Goal: Navigation & Orientation: Find specific page/section

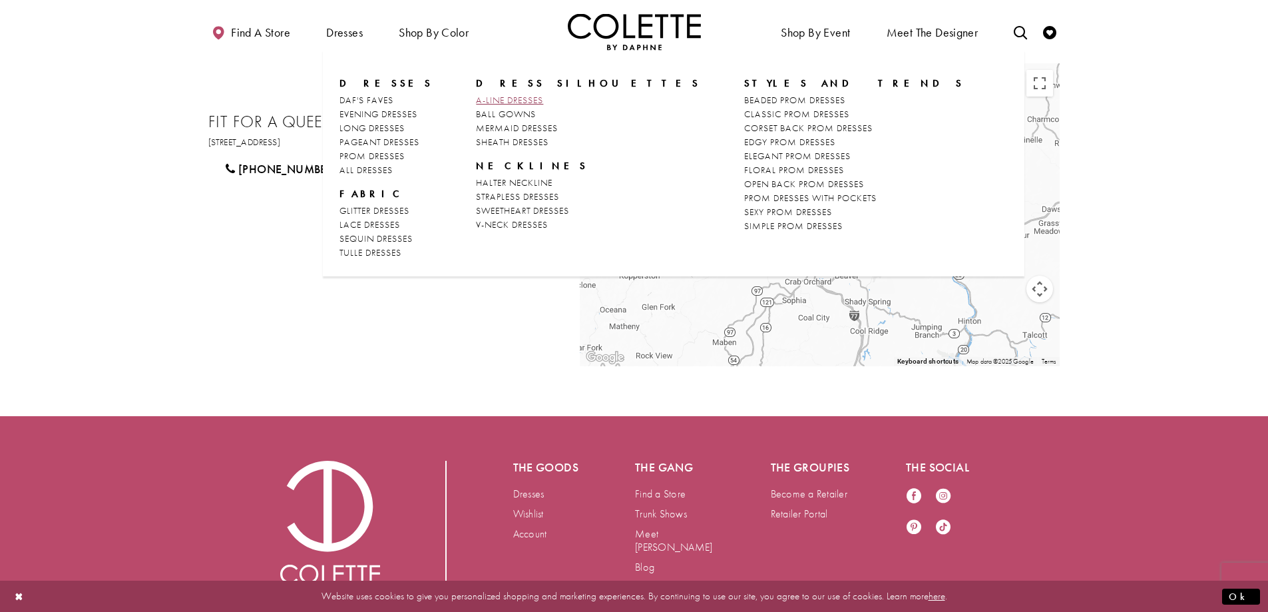
click at [527, 98] on span "A-LINE DRESSES" at bounding box center [509, 100] width 67 height 12
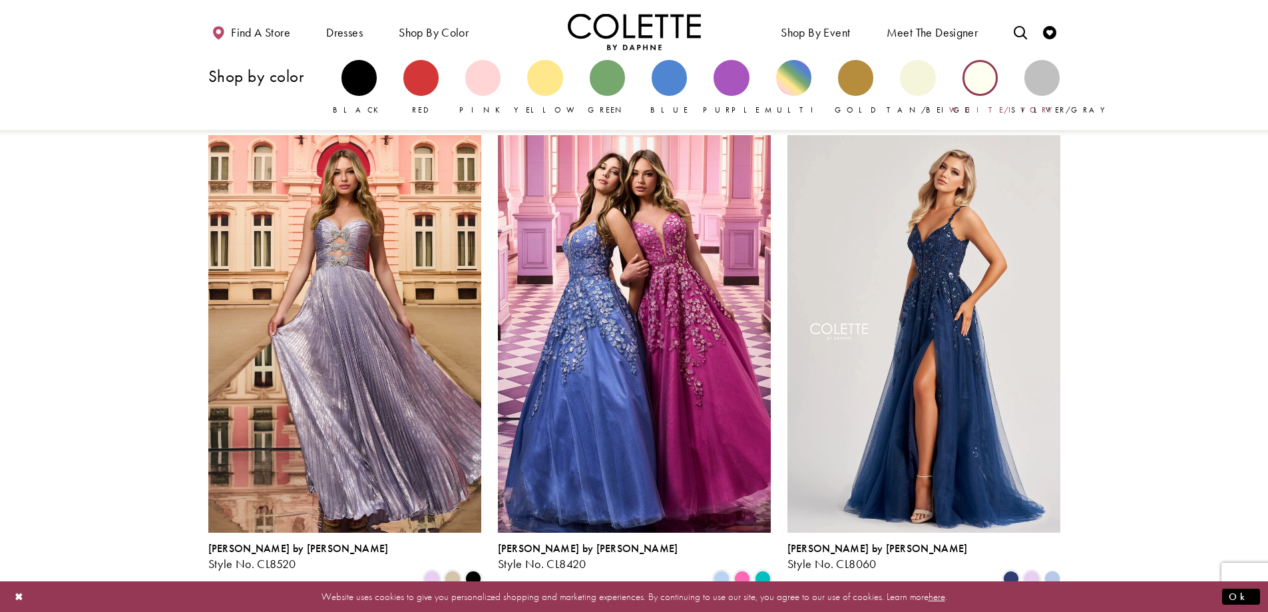
click at [976, 84] on div "Primary block" at bounding box center [979, 77] width 35 height 35
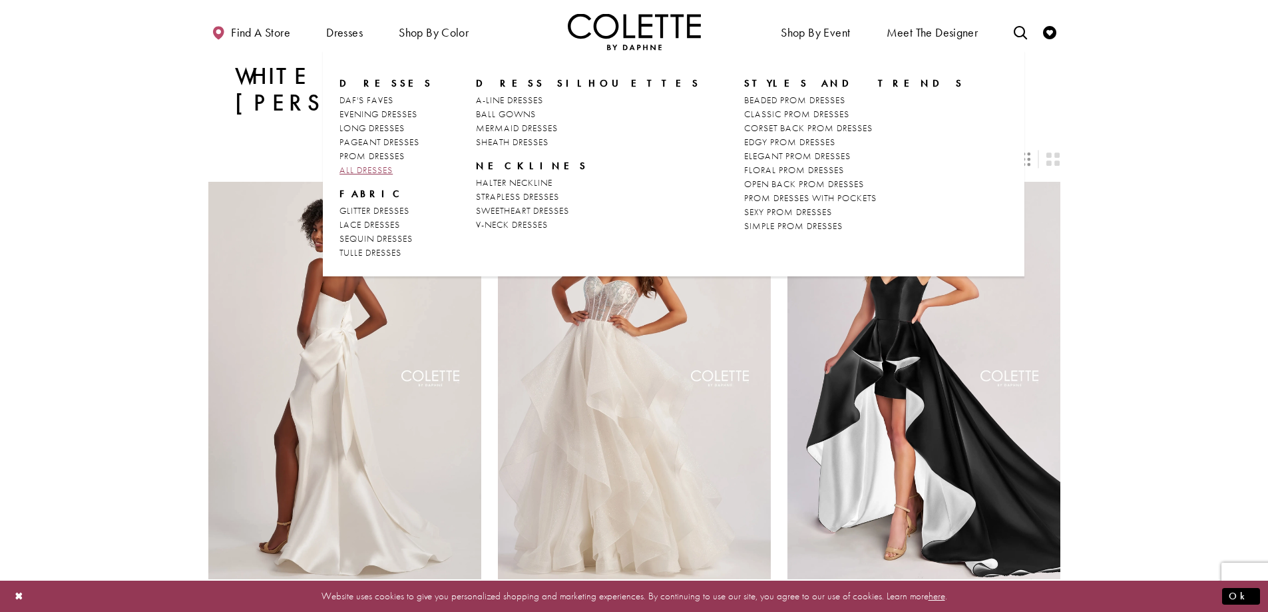
click at [368, 164] on span "ALL DRESSES" at bounding box center [365, 170] width 53 height 12
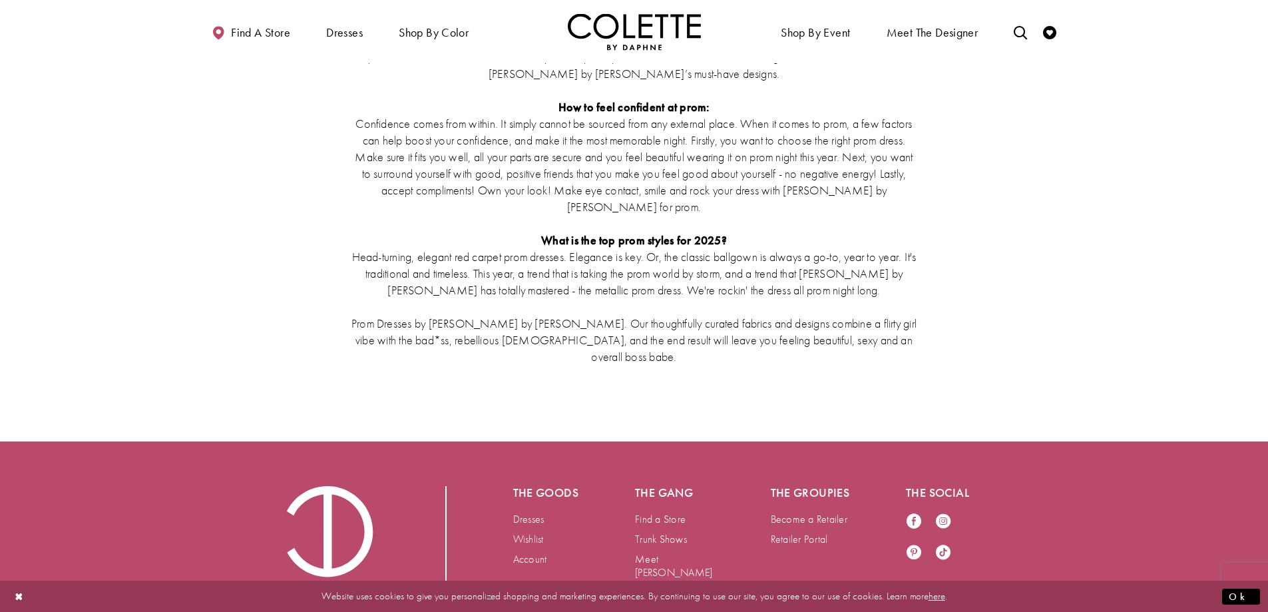
scroll to position [2856, 0]
